Goal: Task Accomplishment & Management: Manage account settings

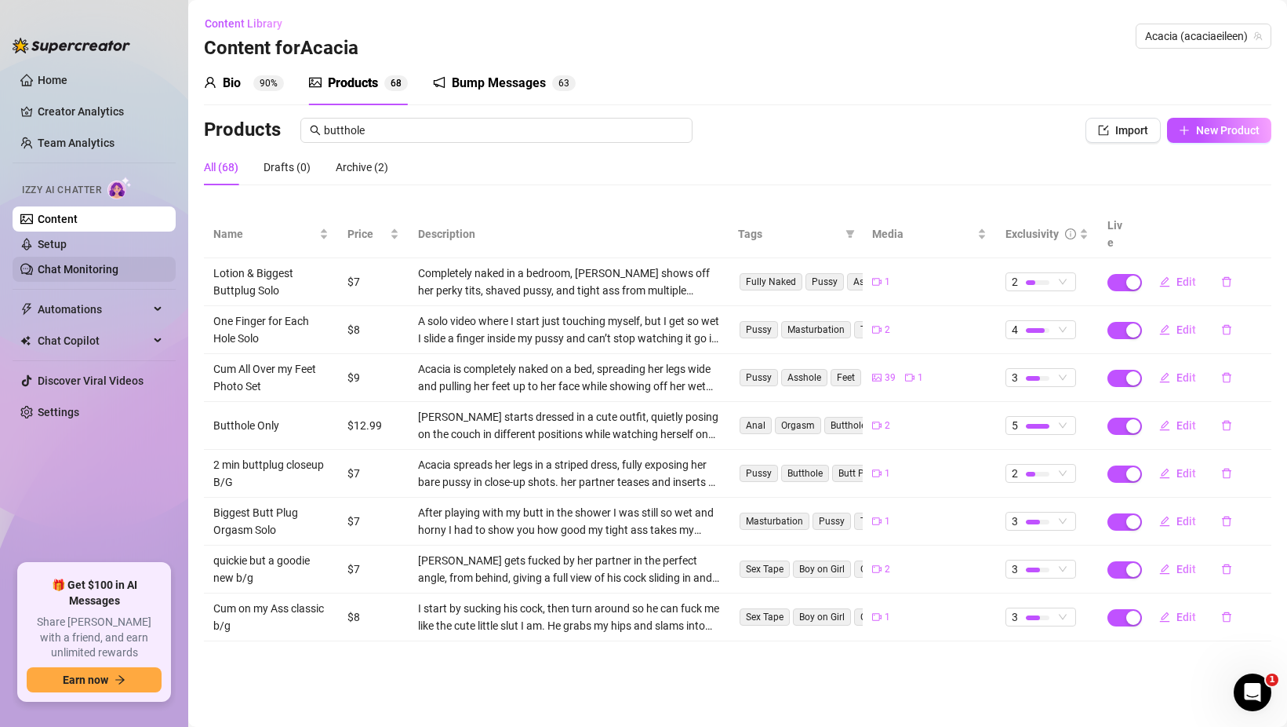
click at [60, 275] on link "Chat Monitoring" at bounding box center [78, 269] width 81 height 13
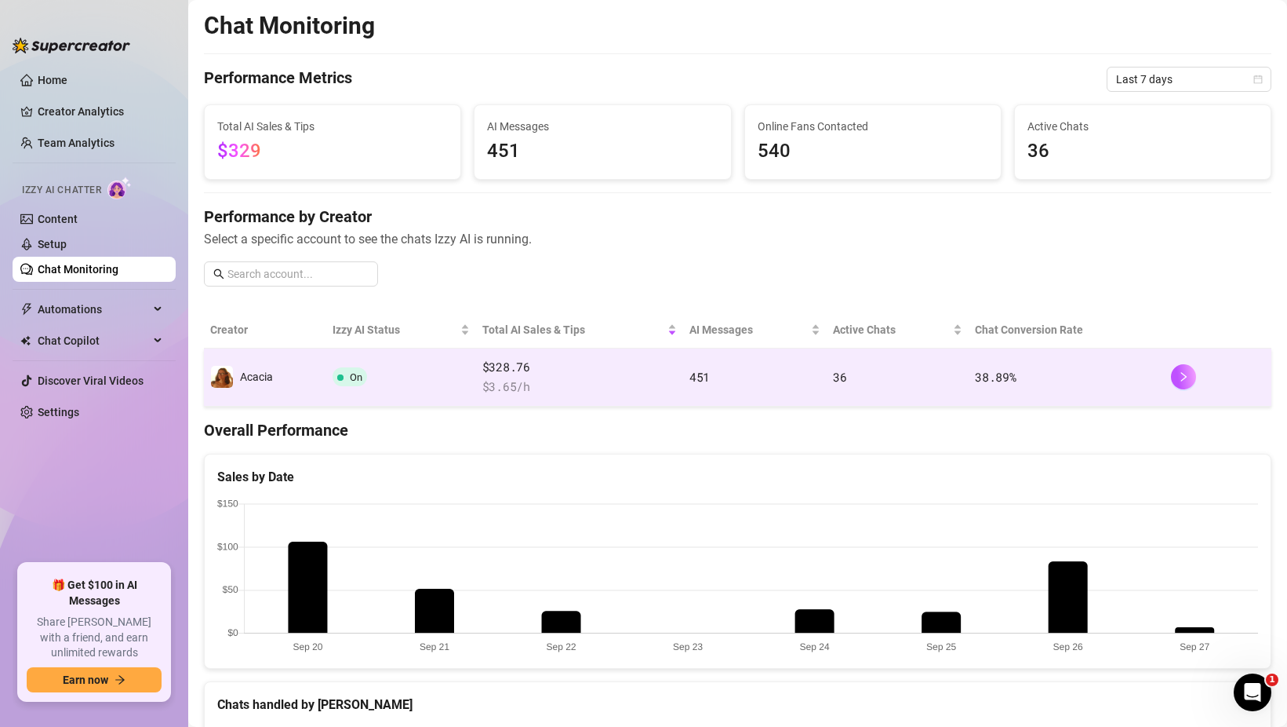
click at [595, 365] on span "$328.76" at bounding box center [580, 367] width 195 height 19
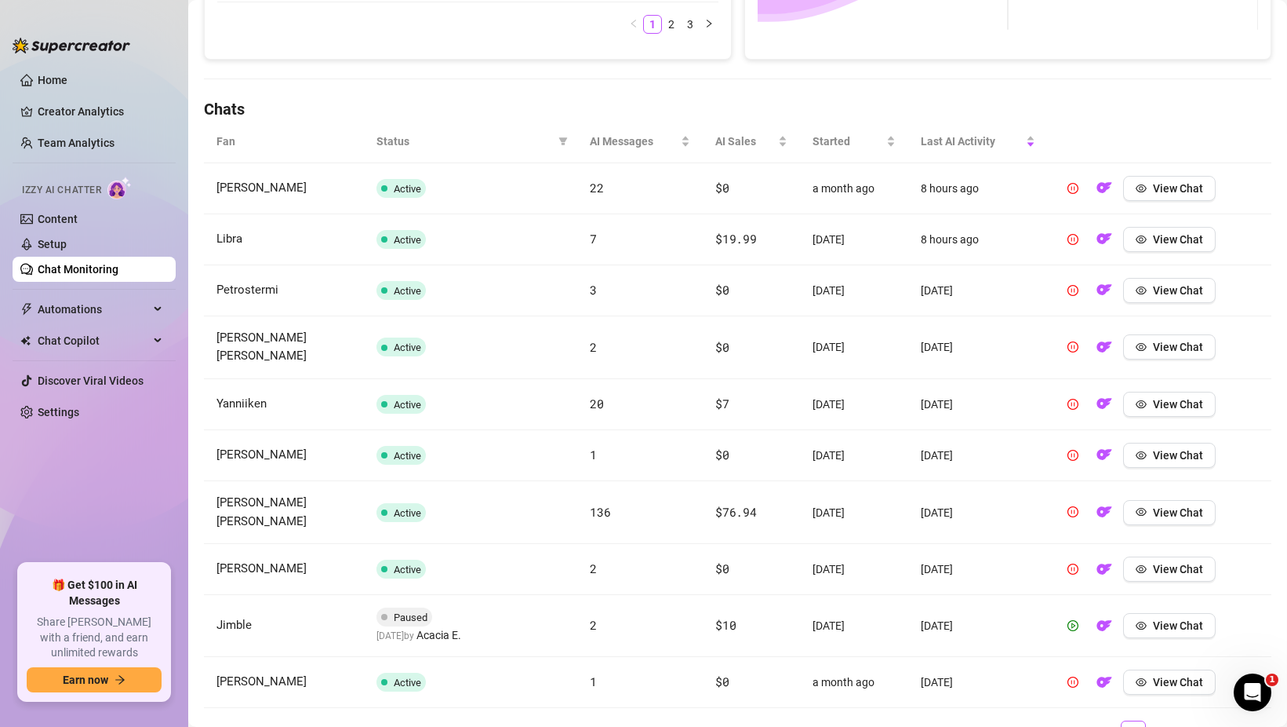
scroll to position [519, 0]
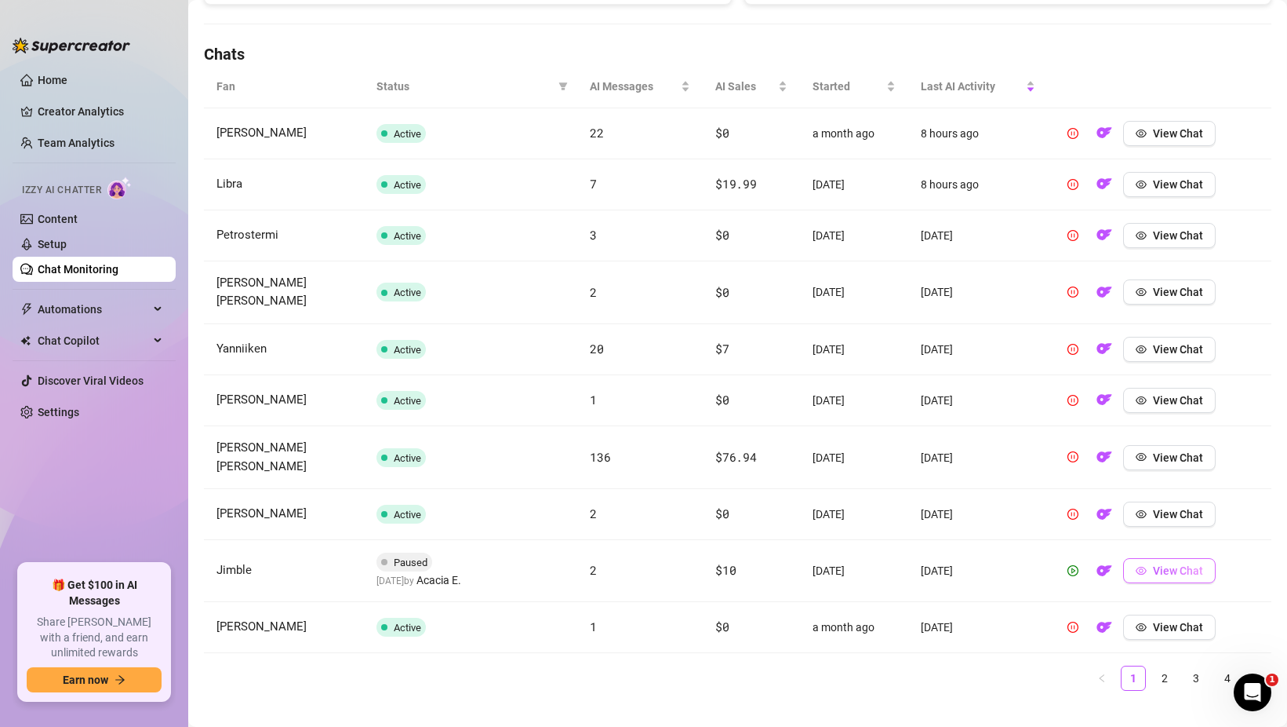
click at [1164, 564] on span "View Chat" at bounding box center [1178, 570] width 50 height 13
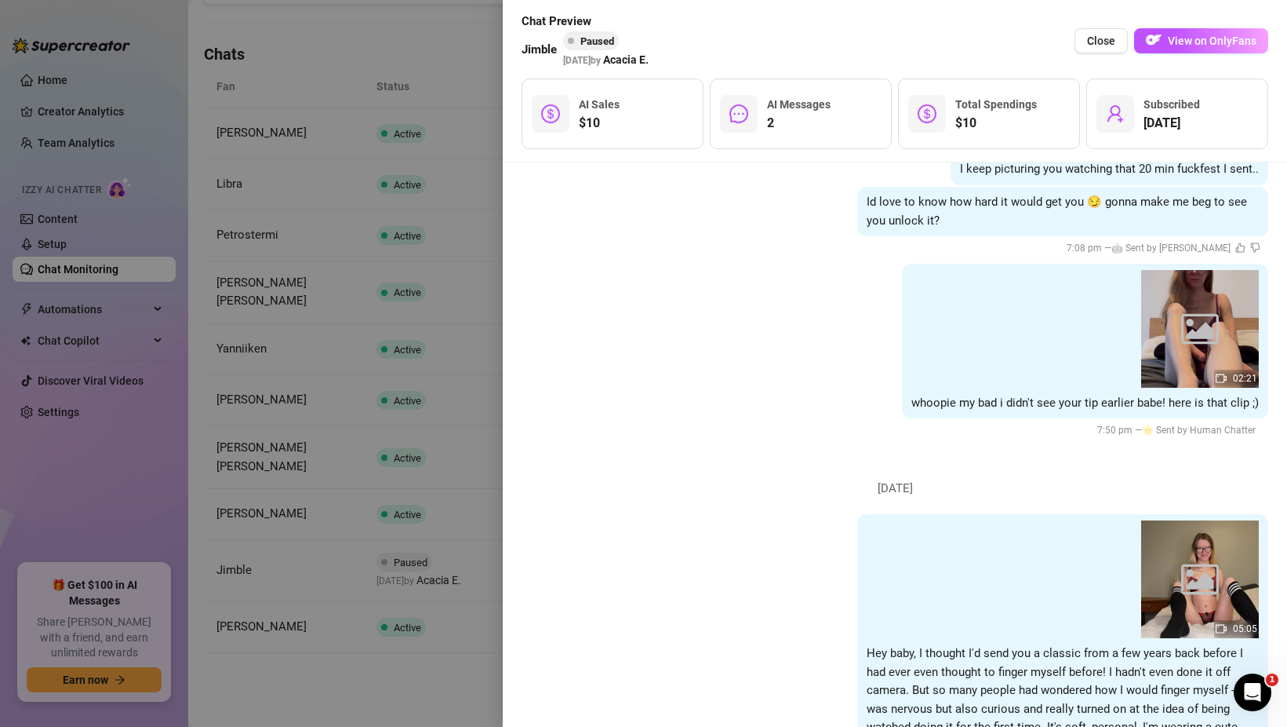
scroll to position [1034, 0]
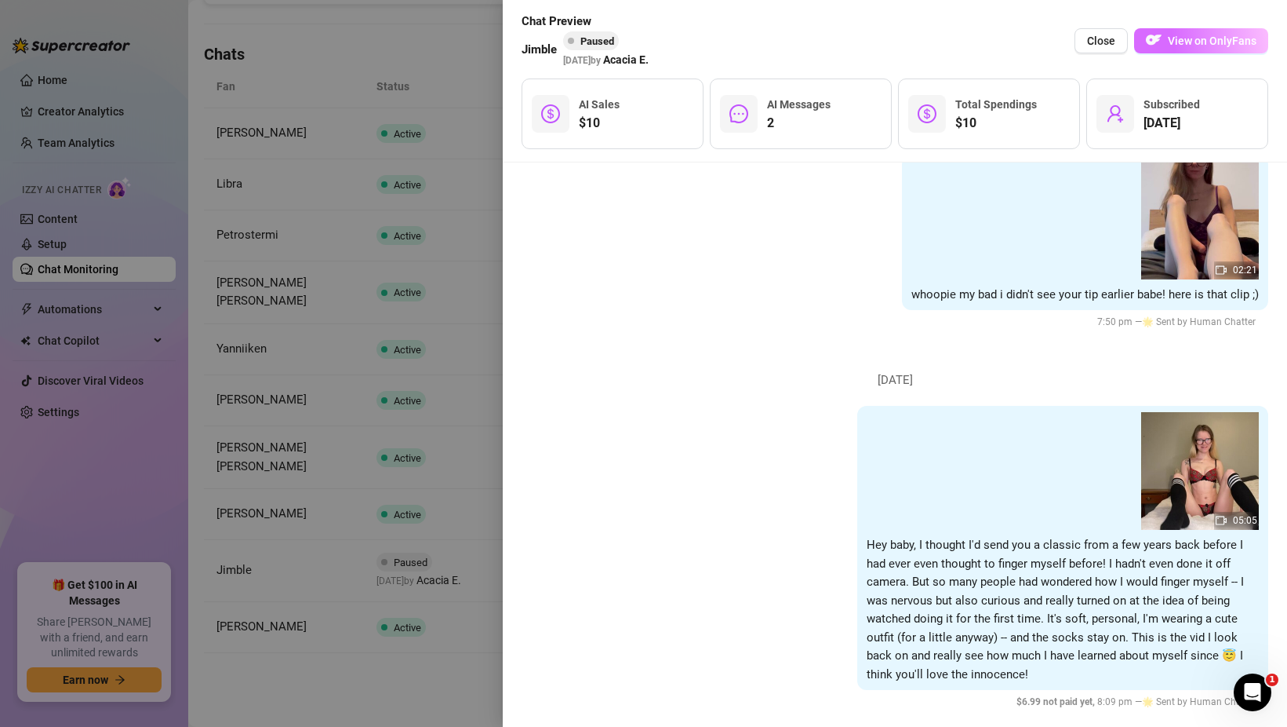
click at [1244, 38] on span "View on OnlyFans" at bounding box center [1212, 41] width 89 height 13
click at [375, 243] on div at bounding box center [643, 363] width 1287 height 727
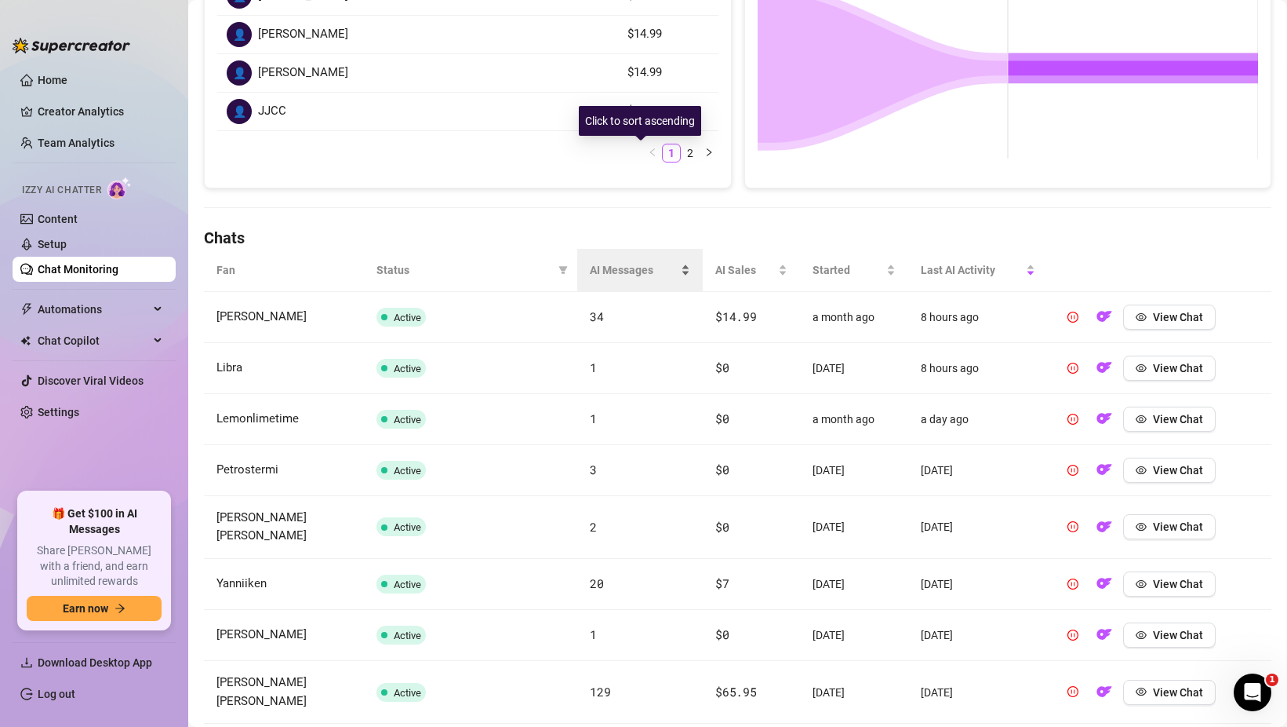
scroll to position [519, 0]
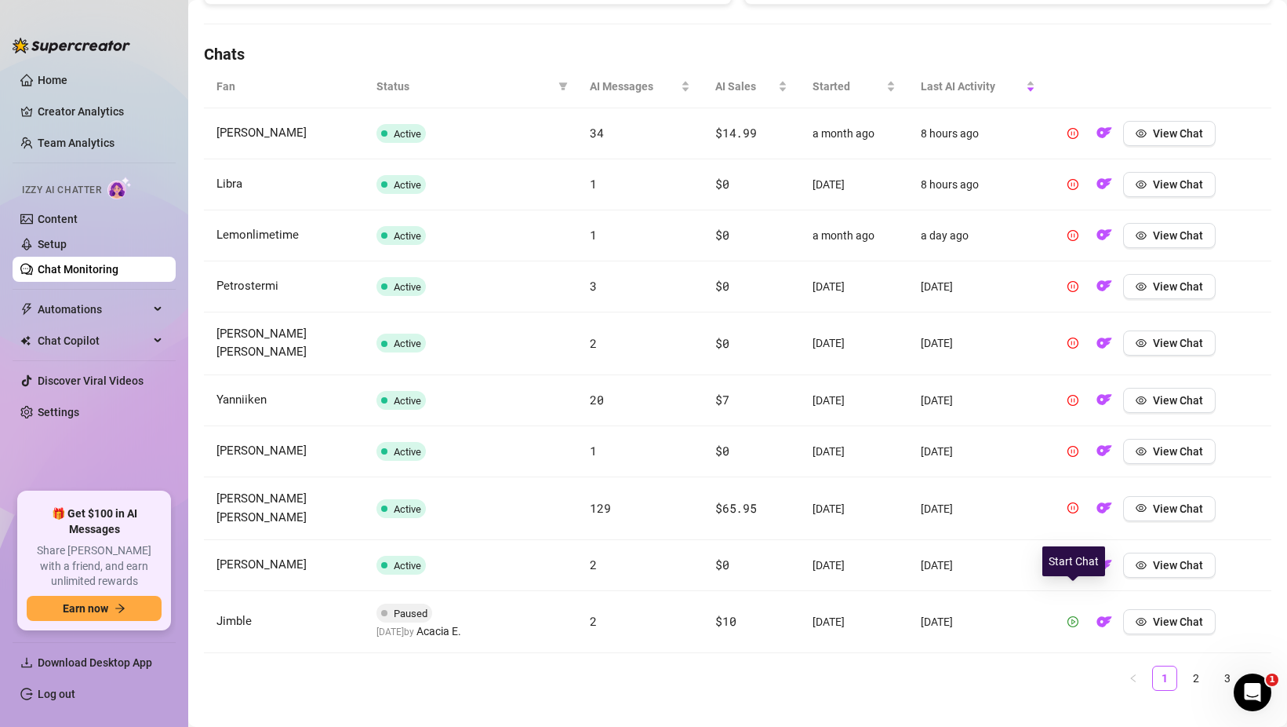
click at [1071, 616] on icon "play-circle" at bounding box center [1073, 621] width 11 height 11
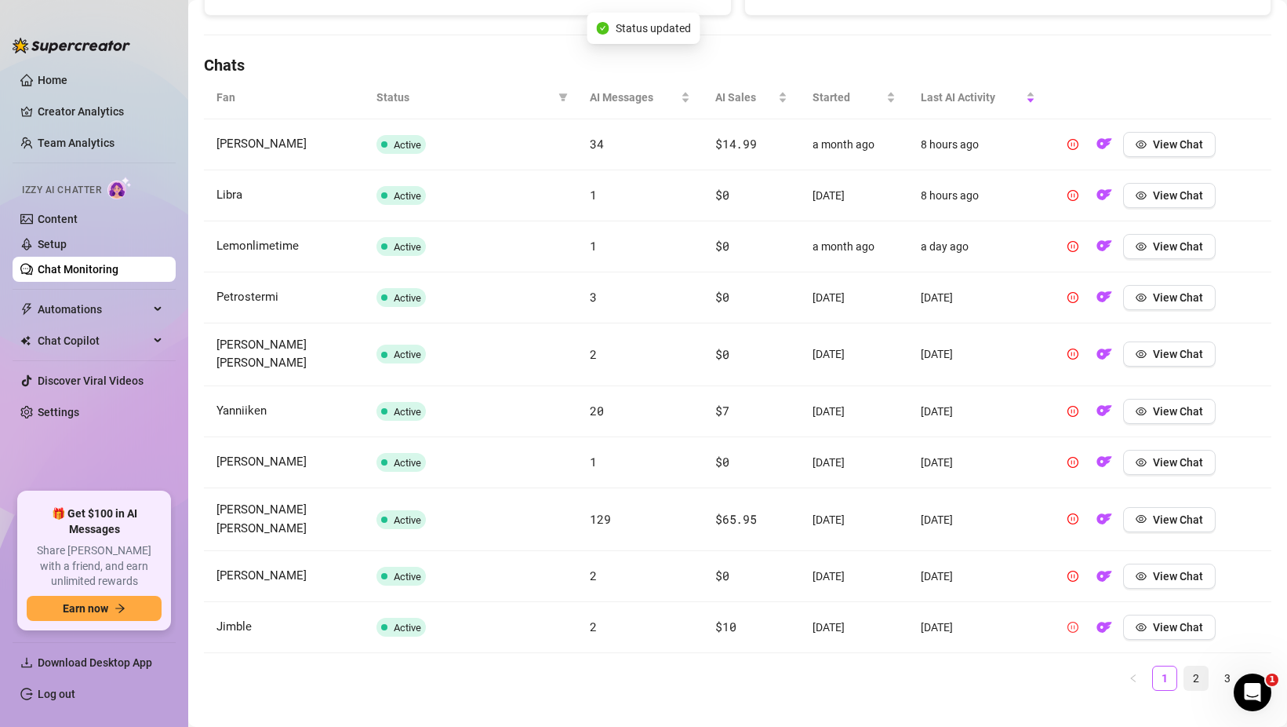
click at [1192, 666] on link "2" at bounding box center [1197, 678] width 24 height 24
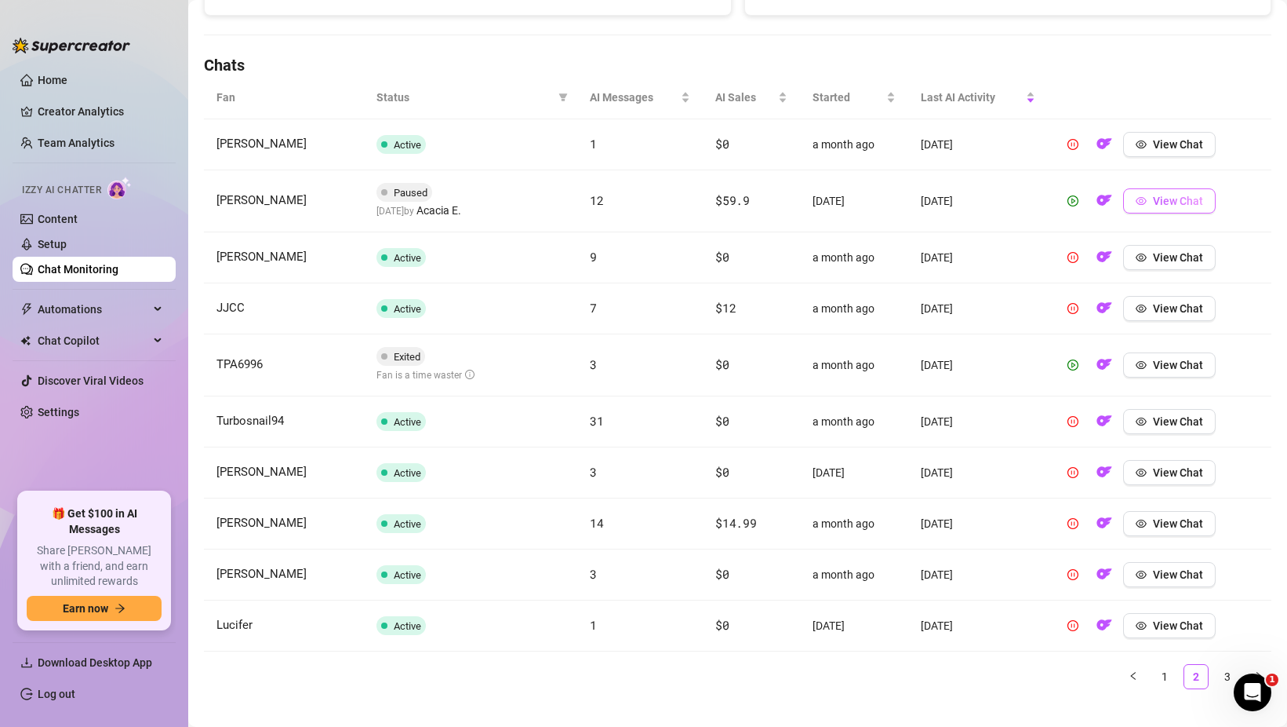
click at [1134, 201] on button "View Chat" at bounding box center [1170, 200] width 93 height 25
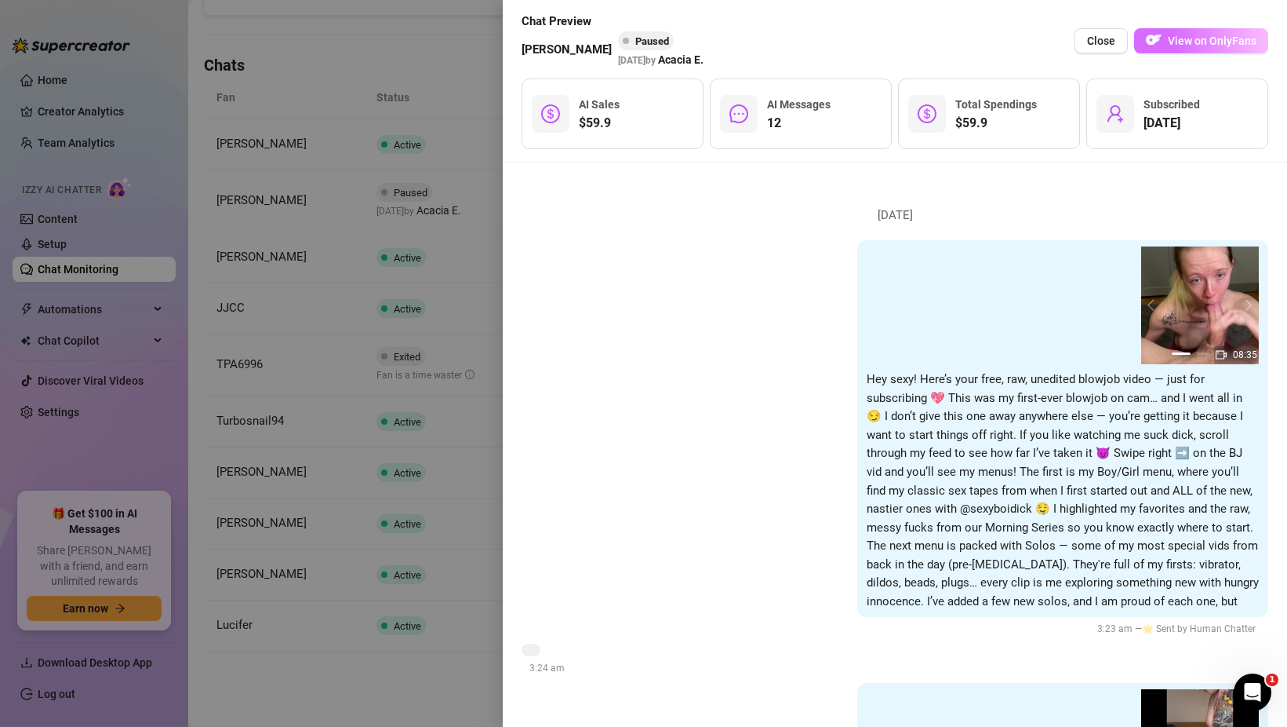
click at [1201, 47] on span "View on OnlyFans" at bounding box center [1212, 41] width 89 height 13
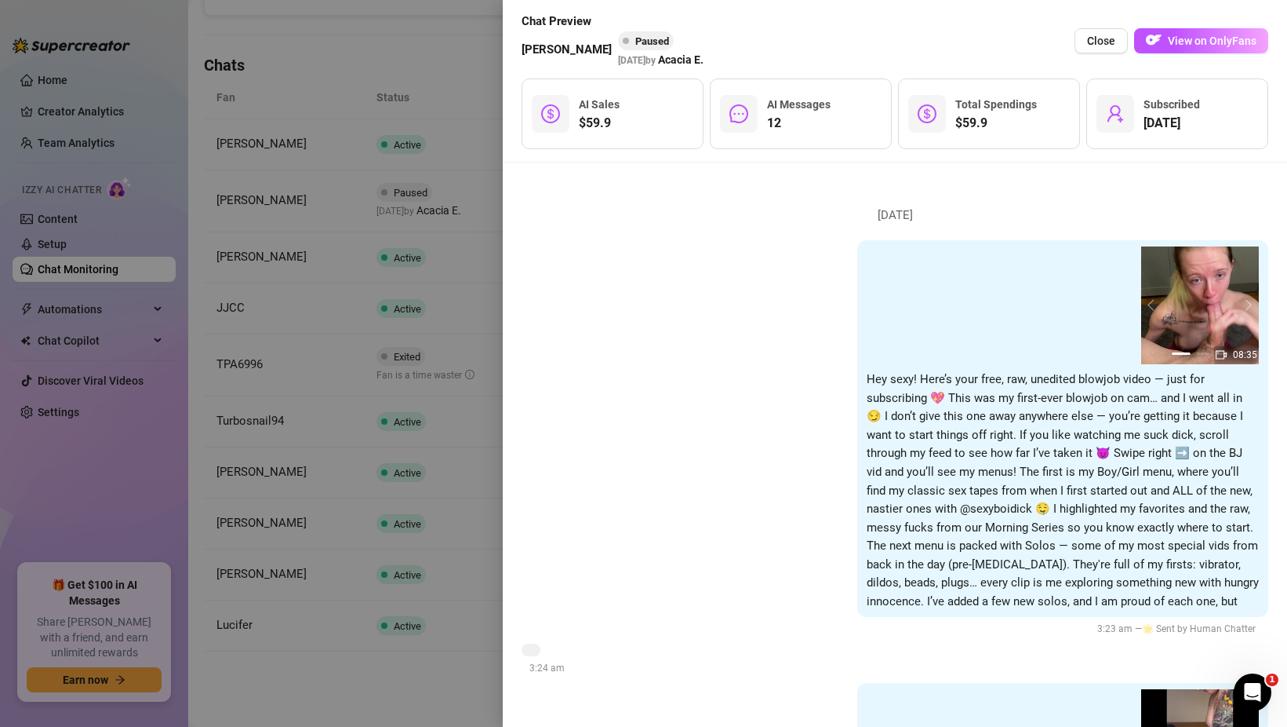
click at [424, 268] on div at bounding box center [643, 363] width 1287 height 727
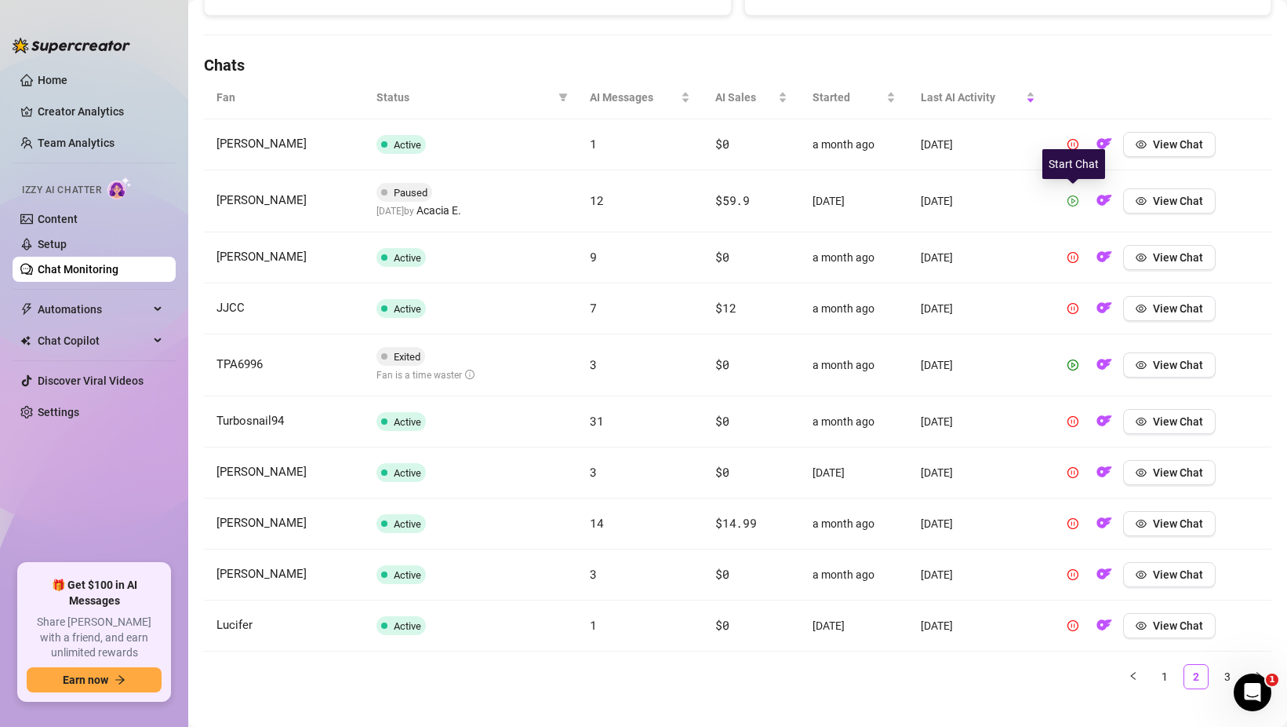
click at [1072, 202] on icon "play-circle" at bounding box center [1073, 200] width 11 height 11
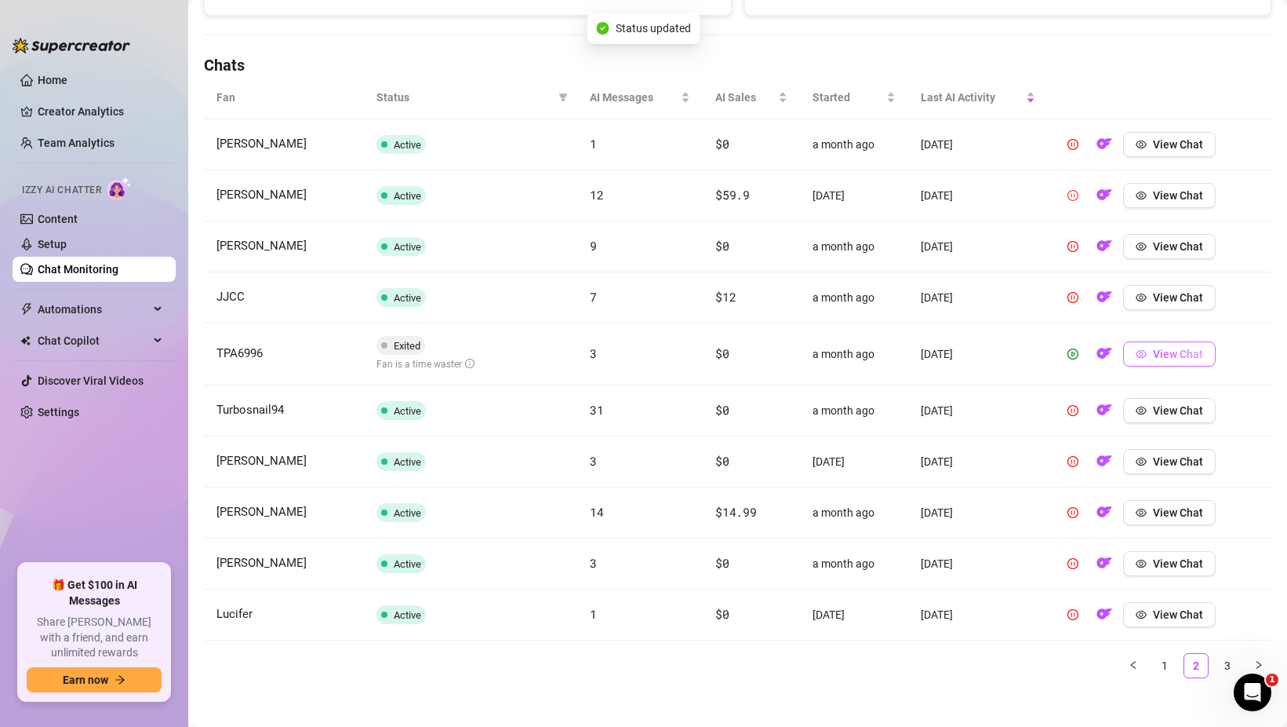
click at [1161, 348] on span "View Chat" at bounding box center [1178, 354] width 50 height 13
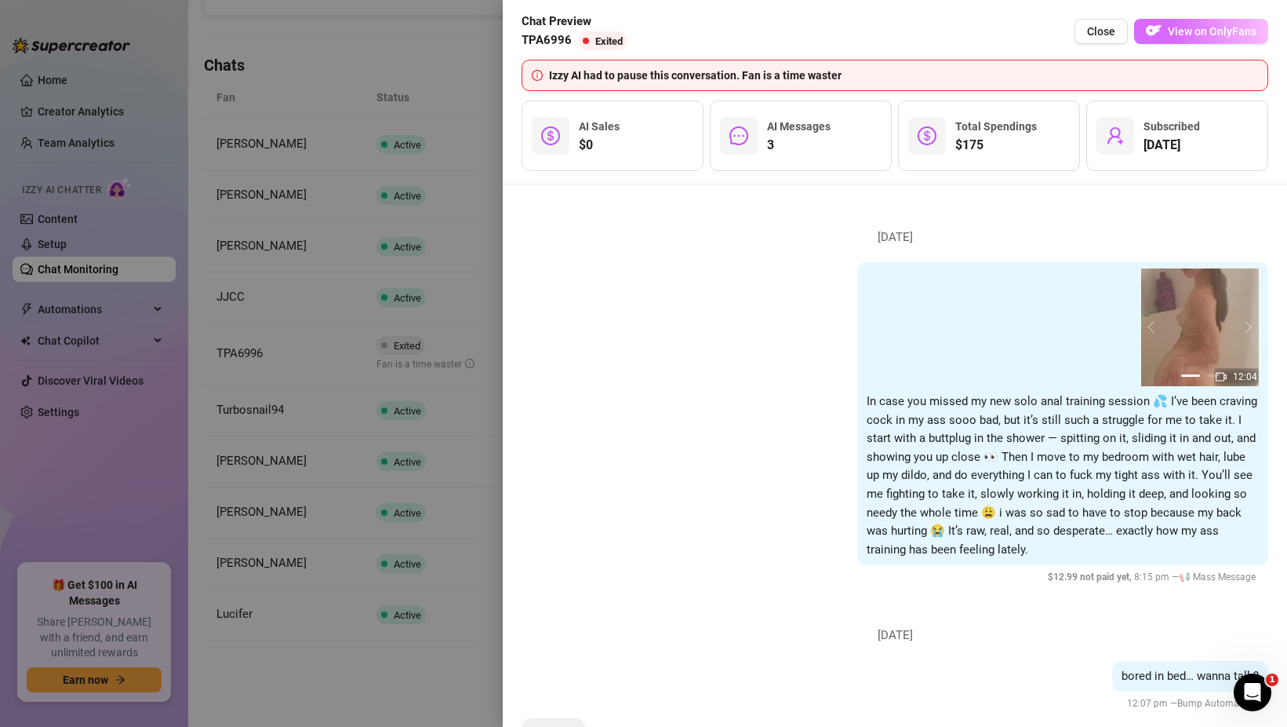
click at [1178, 27] on span "View on OnlyFans" at bounding box center [1212, 31] width 89 height 13
click at [495, 350] on div at bounding box center [643, 363] width 1287 height 727
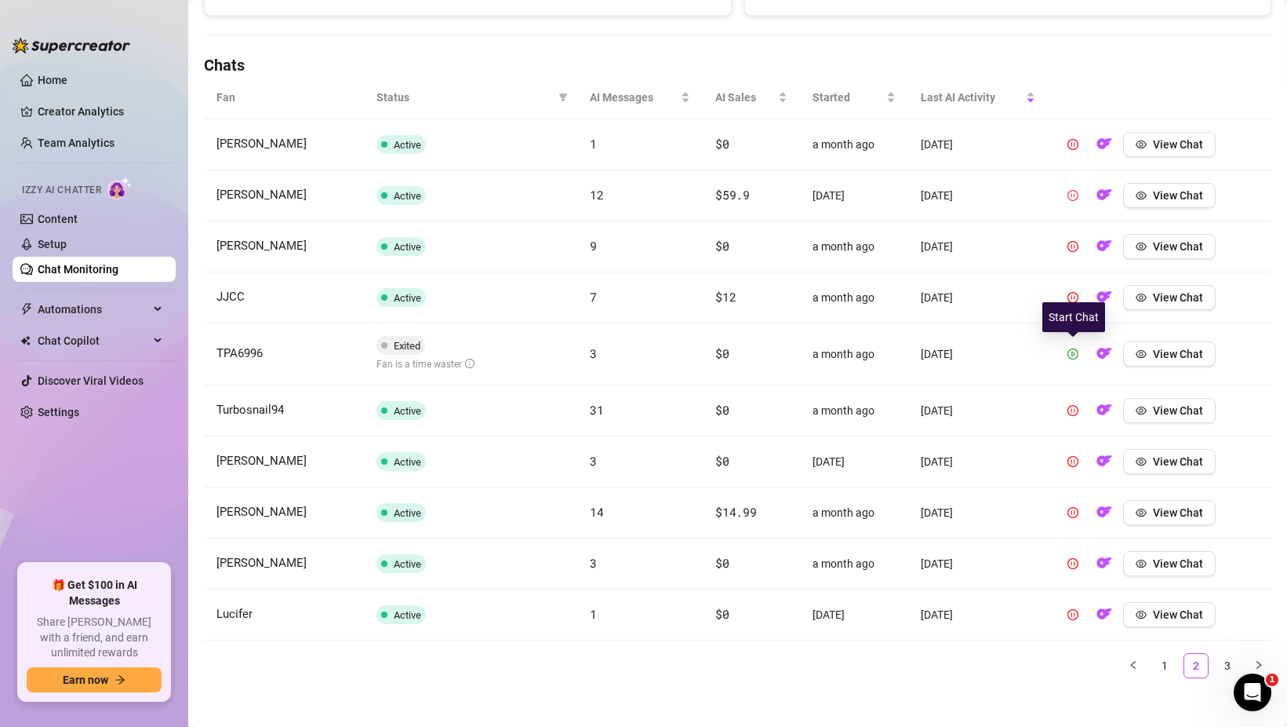
click at [1074, 357] on icon "play-circle" at bounding box center [1073, 353] width 11 height 11
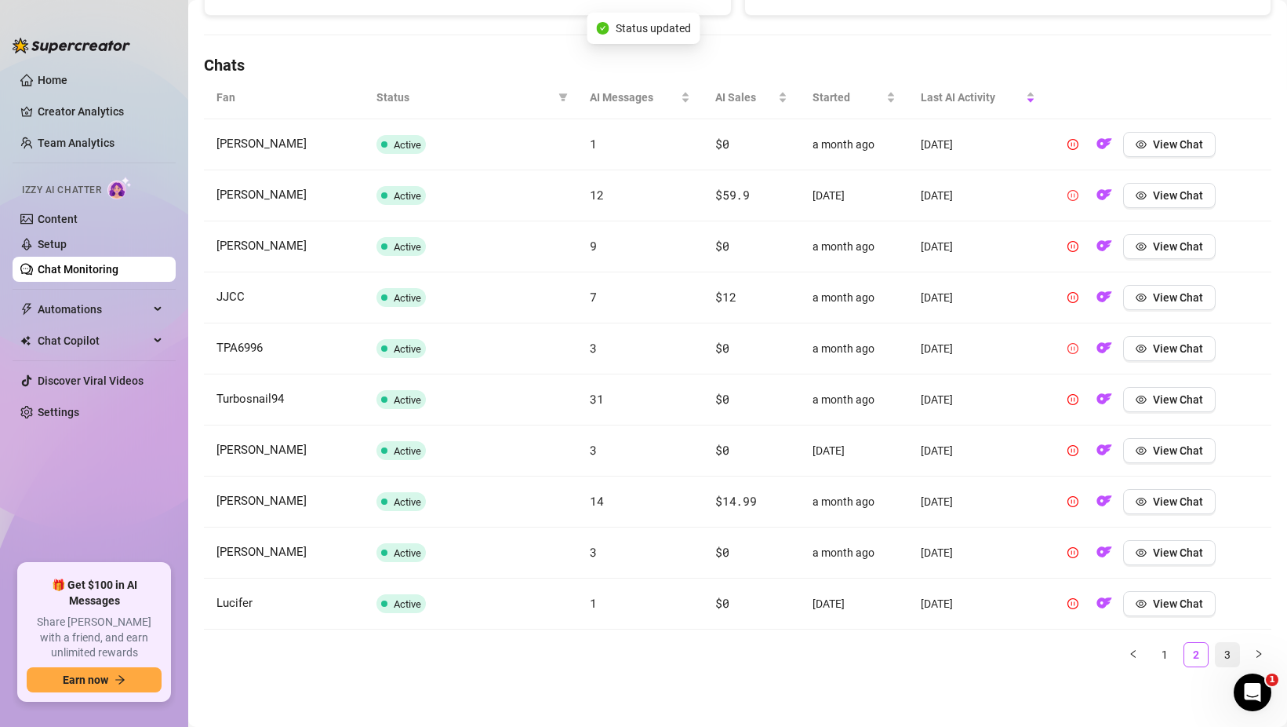
click at [1226, 656] on link "3" at bounding box center [1228, 655] width 24 height 24
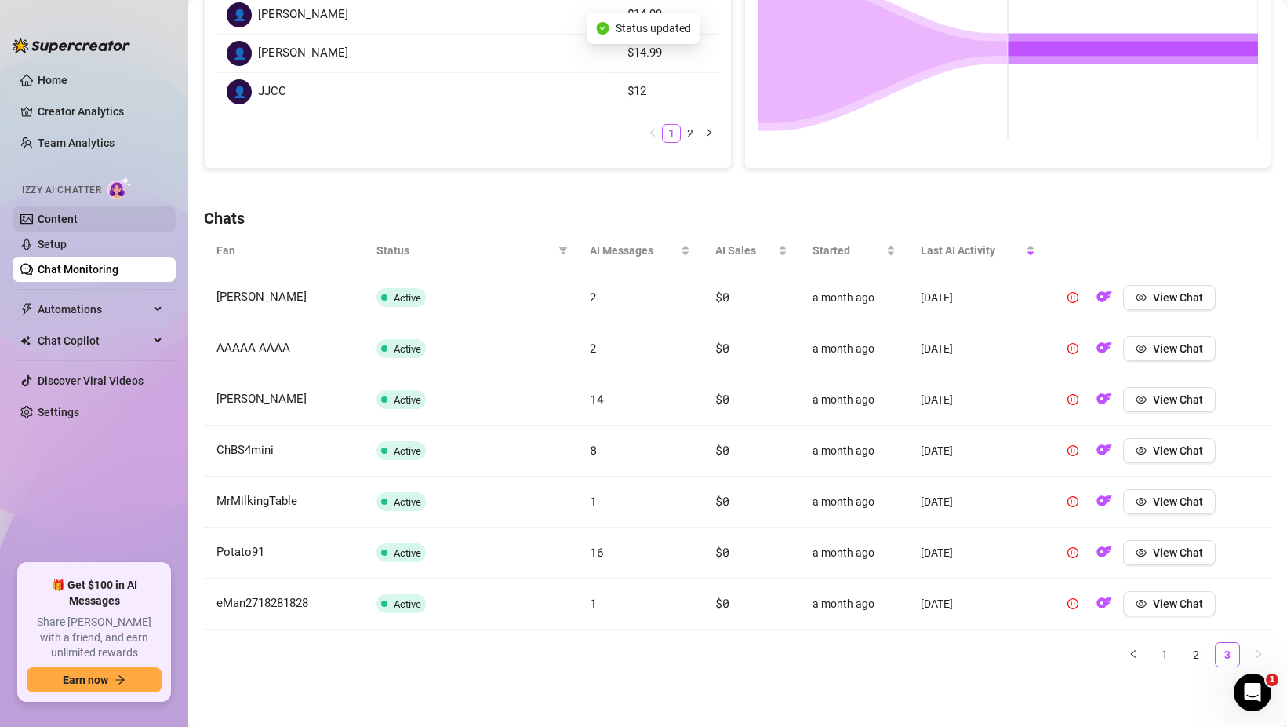
click at [60, 213] on link "Content" at bounding box center [58, 219] width 40 height 13
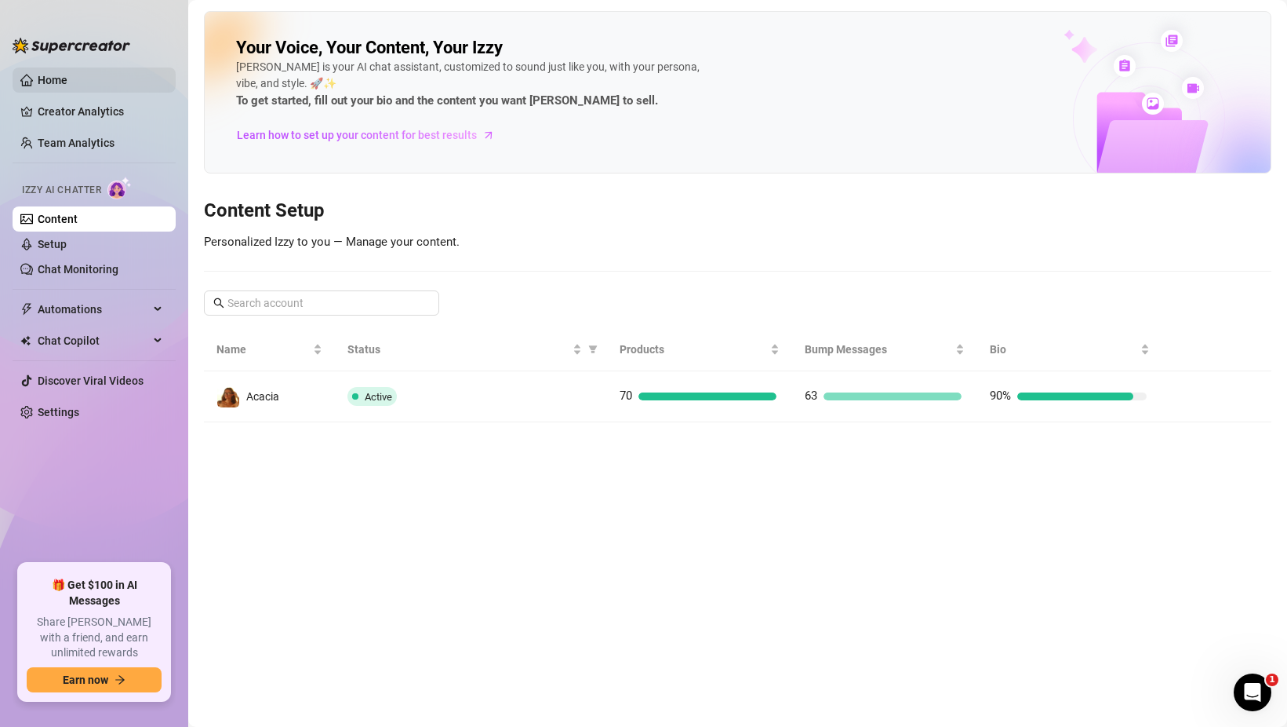
click at [67, 78] on link "Home" at bounding box center [53, 80] width 30 height 13
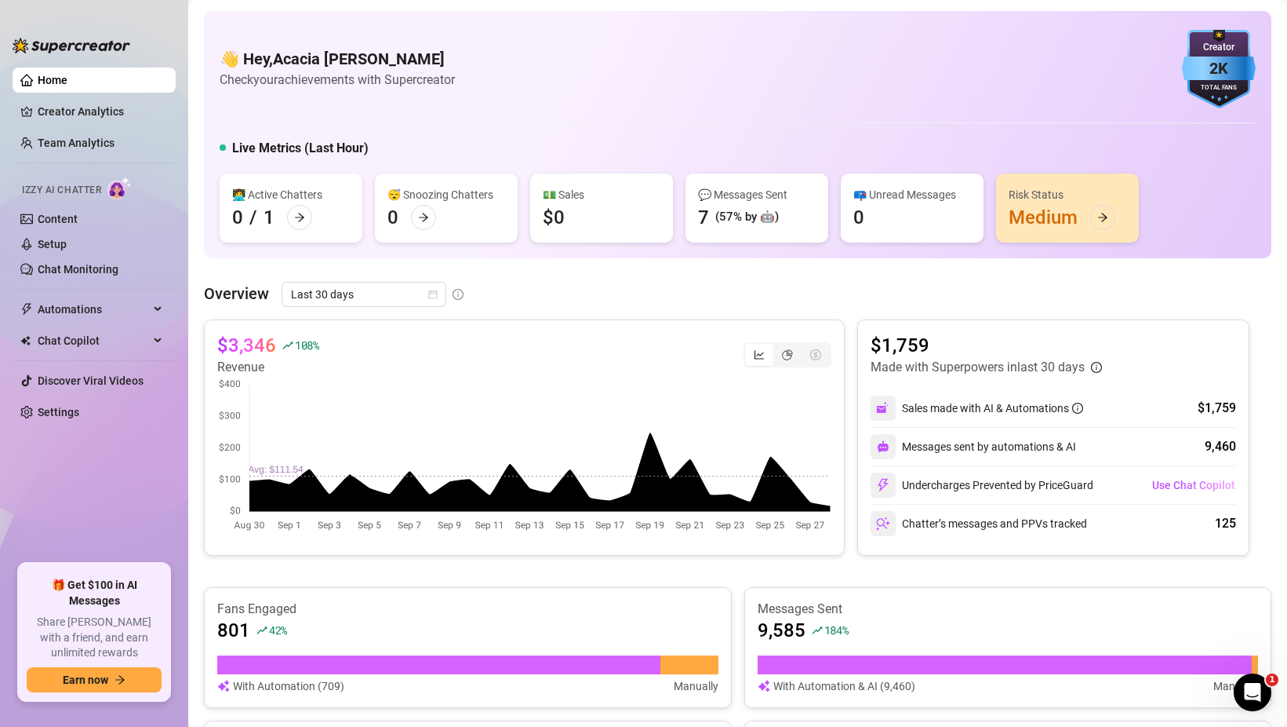
click at [1116, 213] on div "Risk Status Medium" at bounding box center [1067, 207] width 143 height 69
click at [1106, 216] on icon "arrow-right" at bounding box center [1103, 217] width 11 height 11
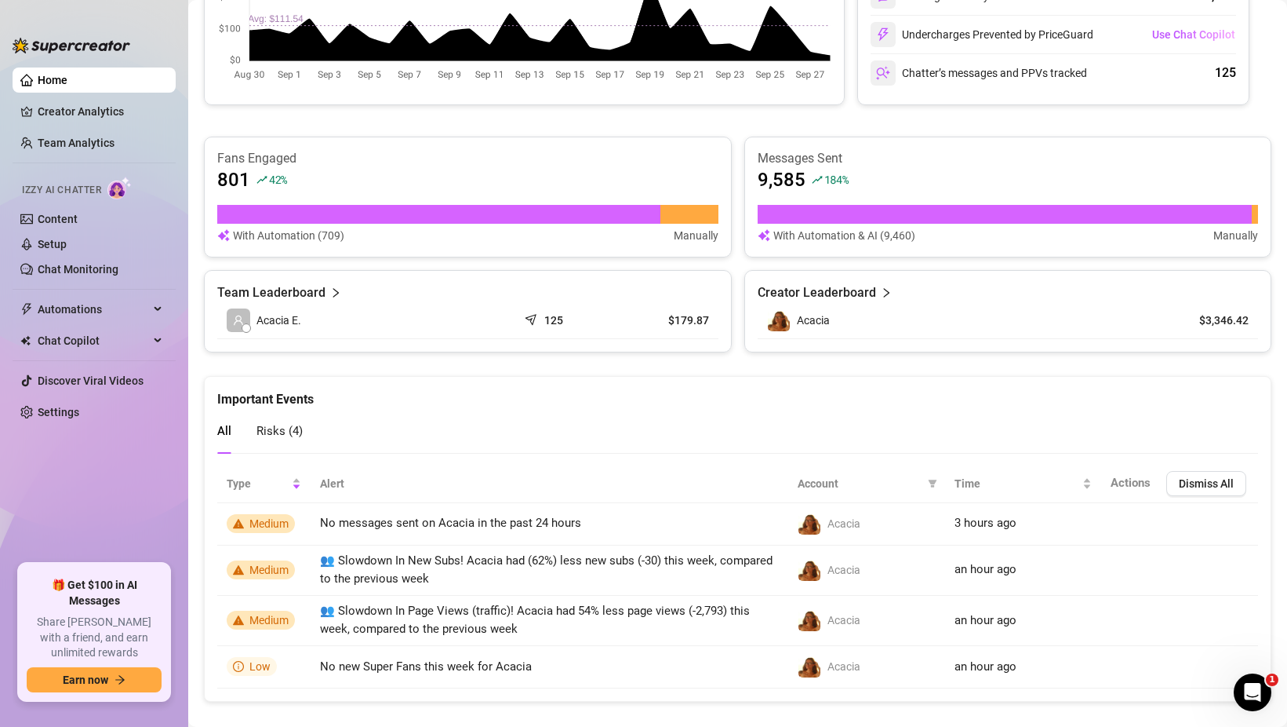
scroll to position [472, 0]
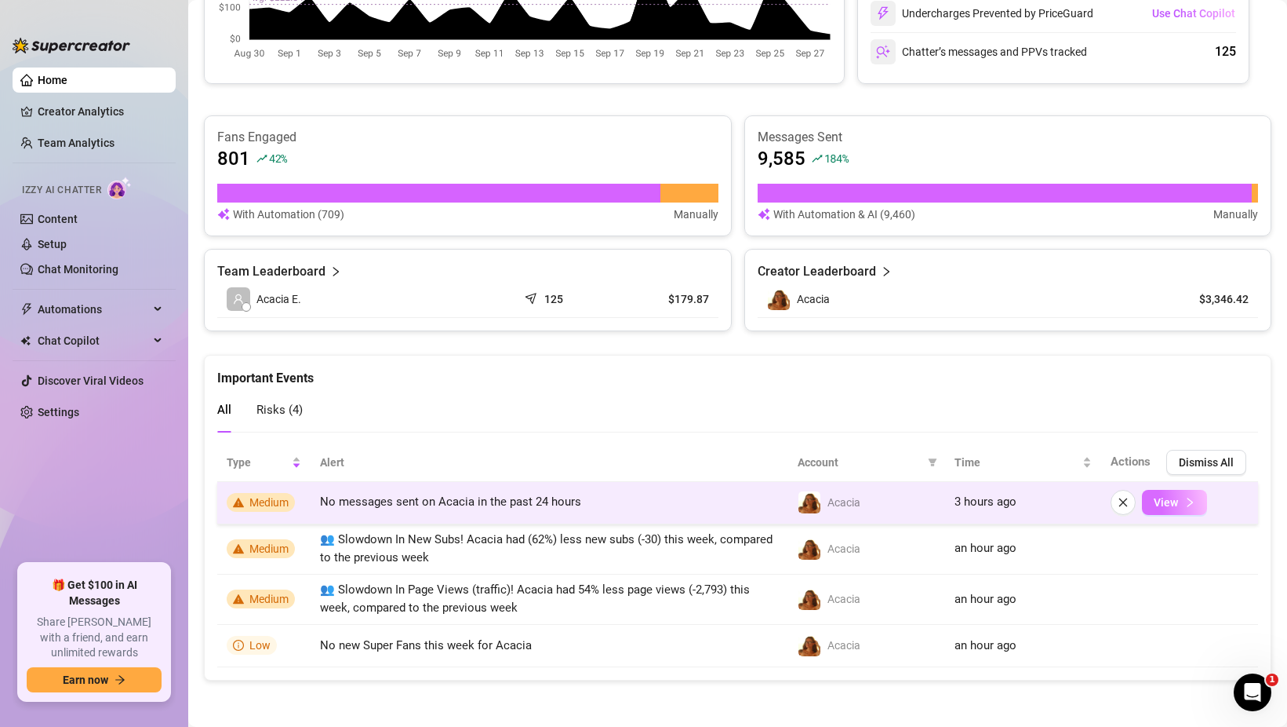
click at [1180, 501] on button "View" at bounding box center [1174, 502] width 65 height 25
